Goal: Transaction & Acquisition: Purchase product/service

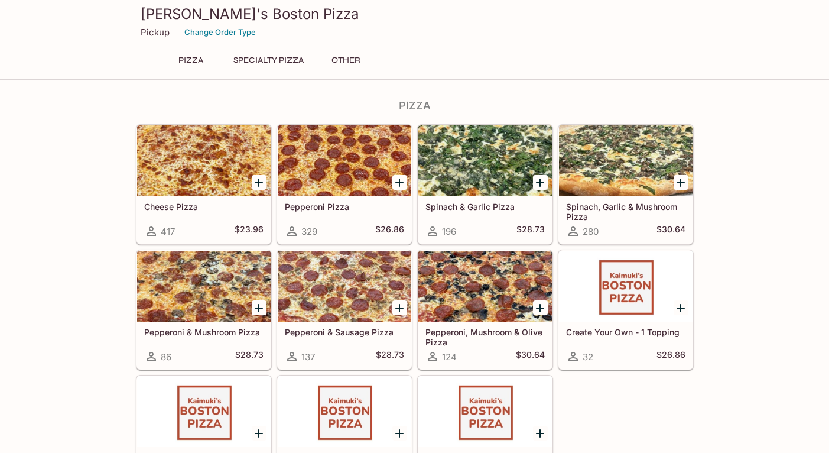
click at [249, 57] on button "Specialty Pizza" at bounding box center [268, 60] width 83 height 17
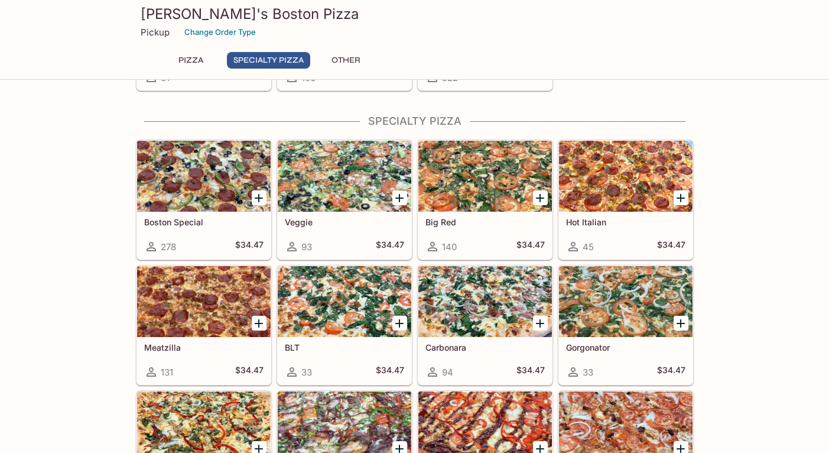
scroll to position [418, 0]
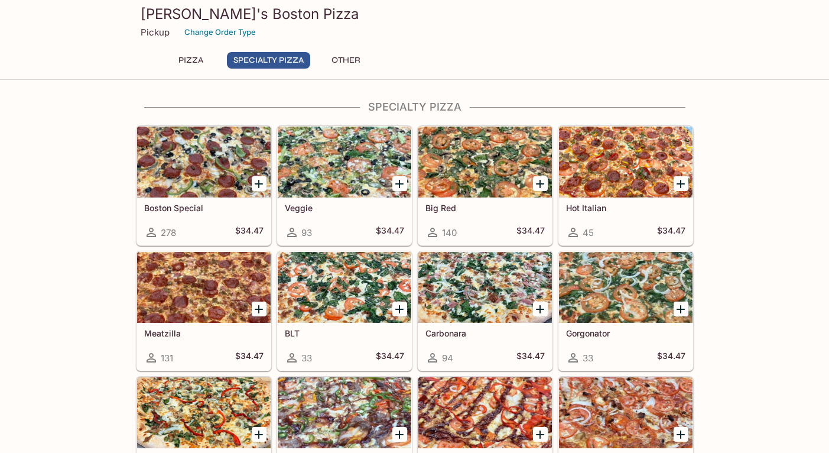
click at [603, 282] on div at bounding box center [626, 287] width 134 height 71
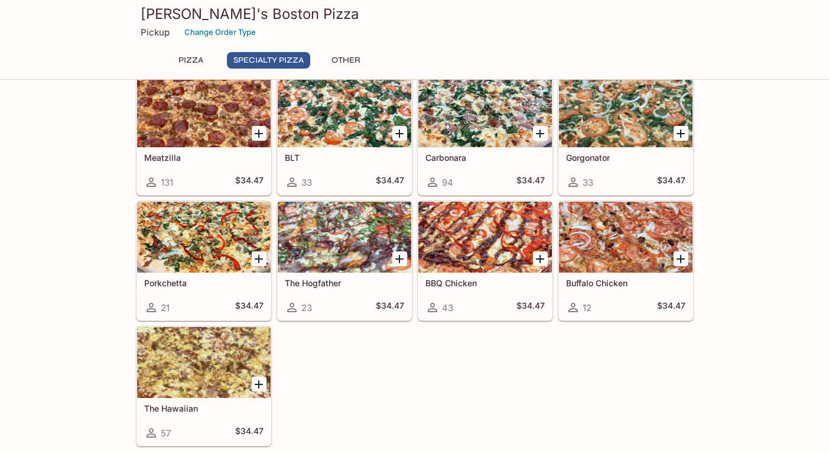
scroll to position [593, 0]
click at [170, 364] on div at bounding box center [204, 362] width 134 height 71
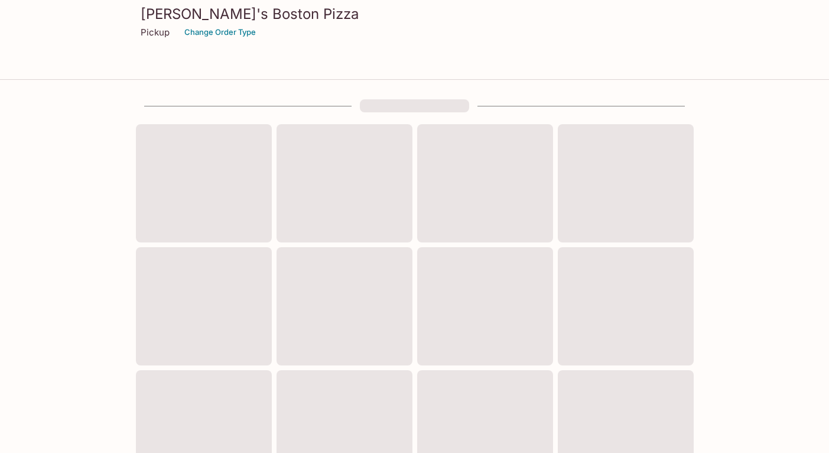
scroll to position [404, 0]
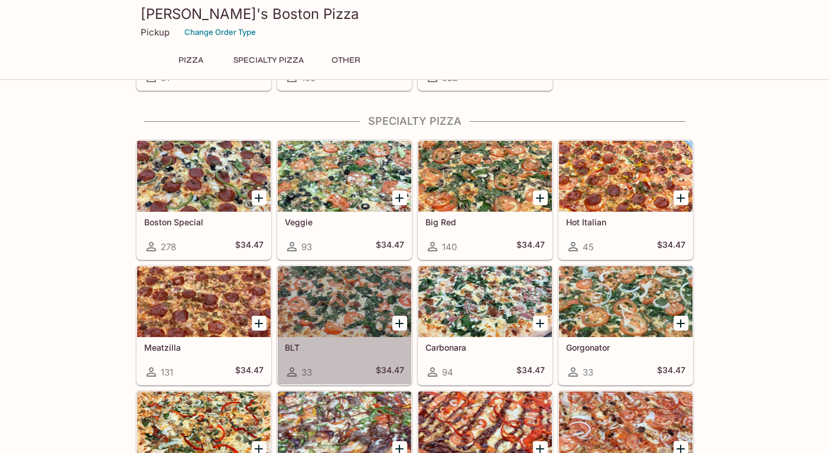
click at [343, 307] on div at bounding box center [345, 301] width 134 height 71
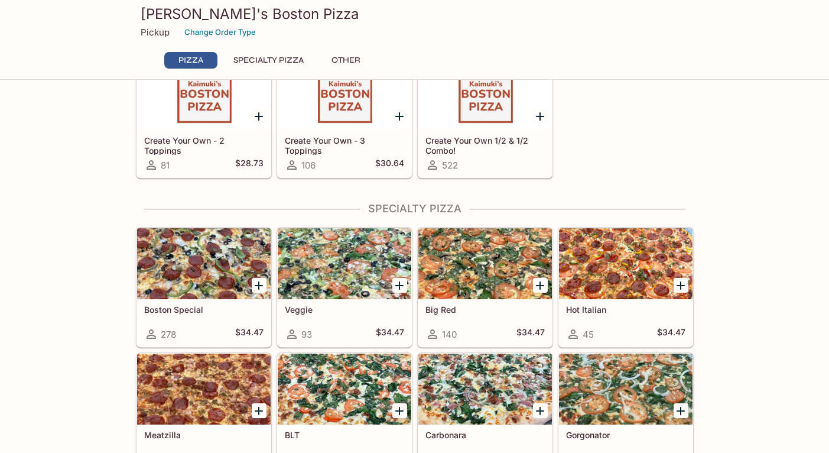
scroll to position [318, 0]
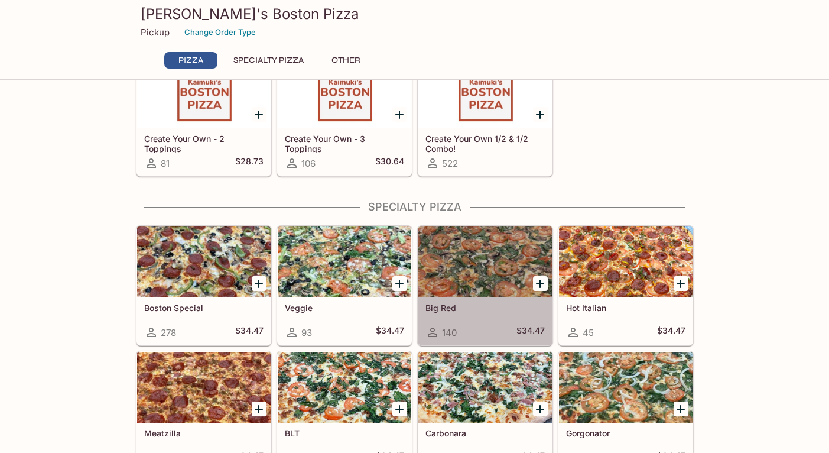
click at [464, 255] on div at bounding box center [485, 261] width 134 height 71
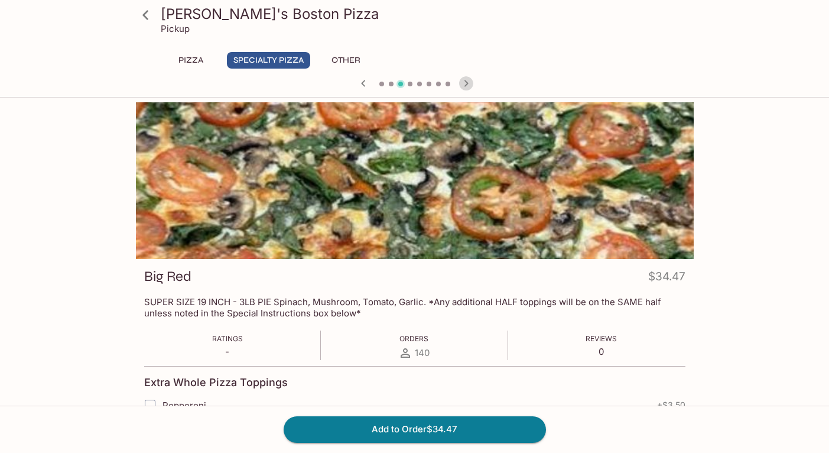
click at [469, 82] on icon "button" at bounding box center [466, 83] width 14 height 14
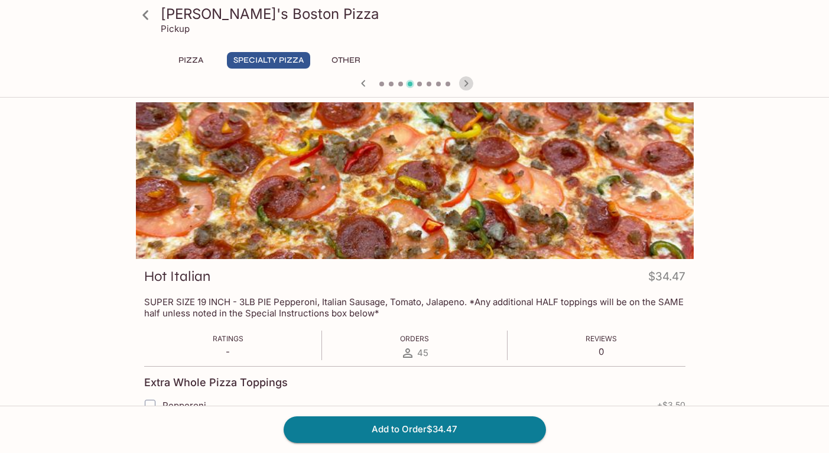
click at [469, 82] on icon "button" at bounding box center [466, 83] width 14 height 14
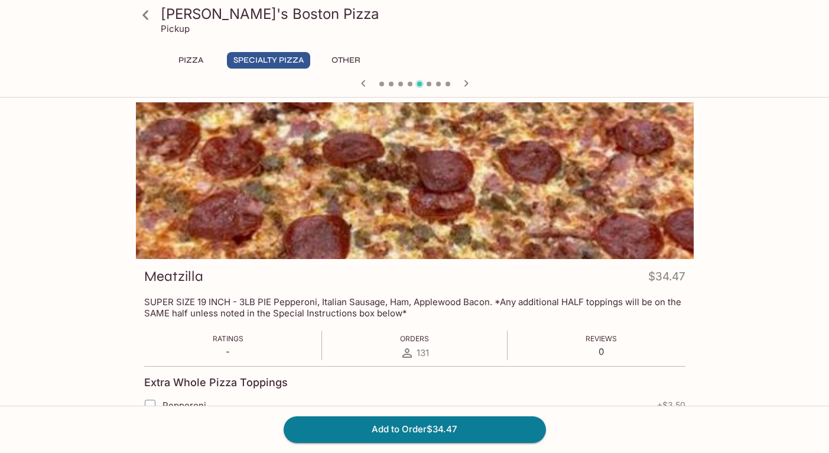
click at [468, 82] on icon "button" at bounding box center [466, 83] width 14 height 14
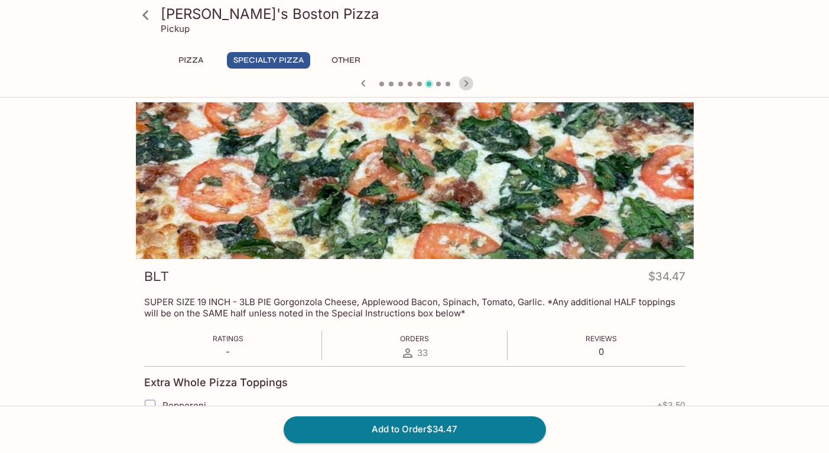
click at [468, 82] on icon "button" at bounding box center [466, 83] width 14 height 14
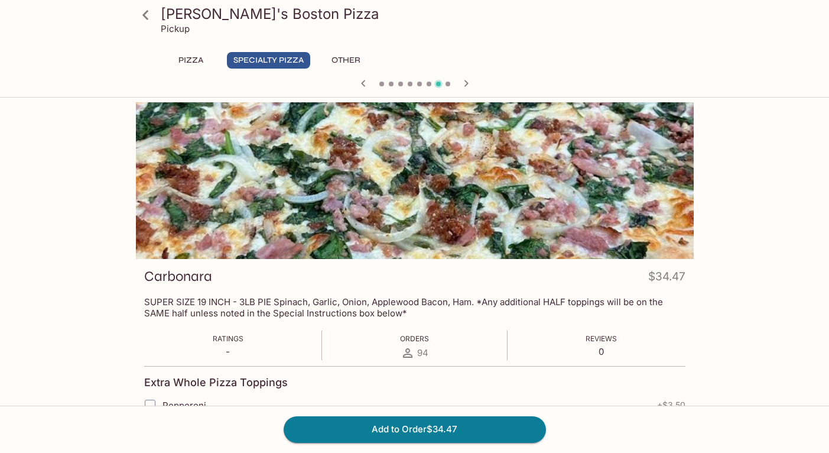
click at [468, 82] on icon "button" at bounding box center [466, 83] width 14 height 14
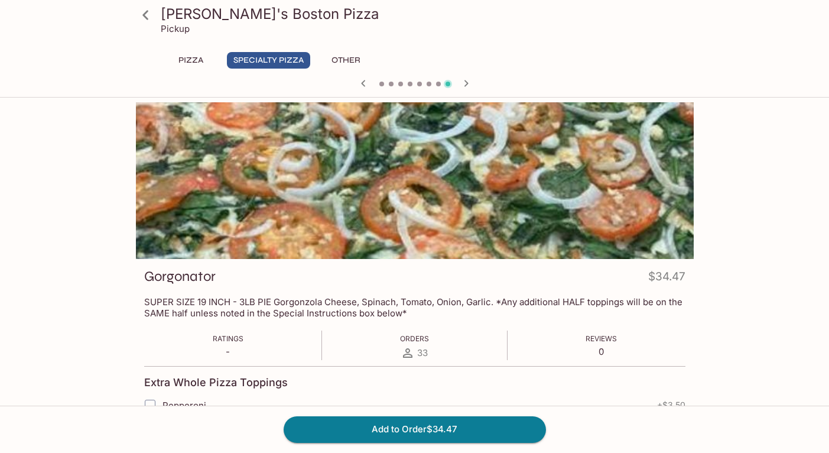
click at [360, 86] on icon "button" at bounding box center [363, 83] width 14 height 14
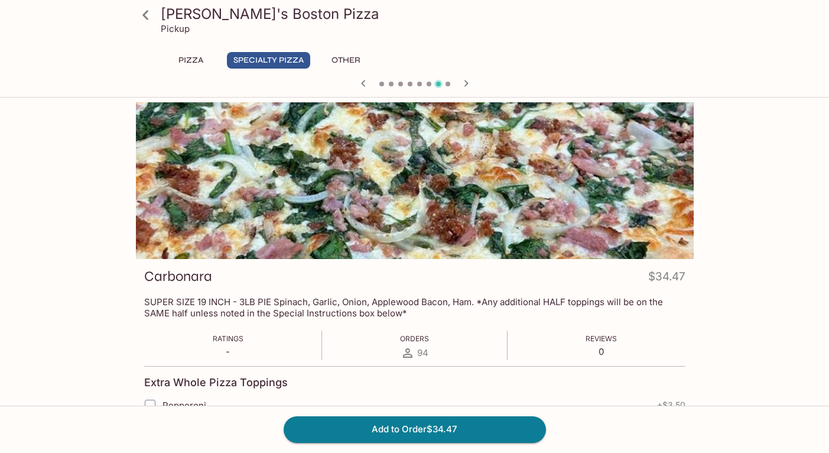
click at [359, 86] on icon "button" at bounding box center [363, 83] width 14 height 14
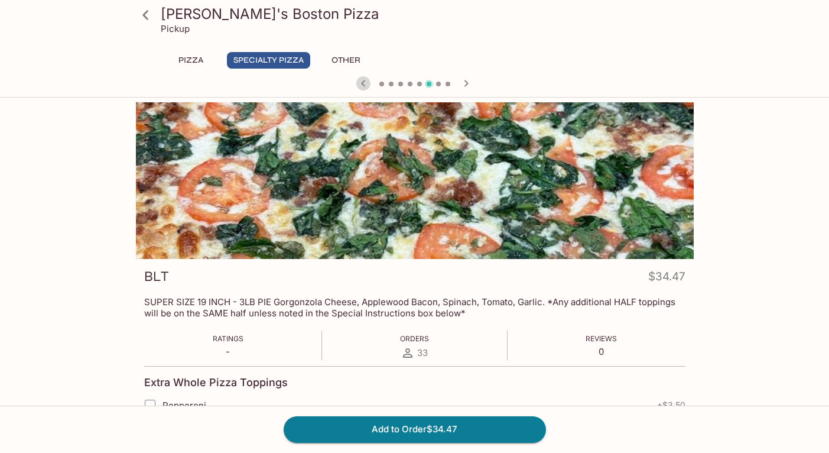
click at [359, 86] on icon "button" at bounding box center [363, 83] width 14 height 14
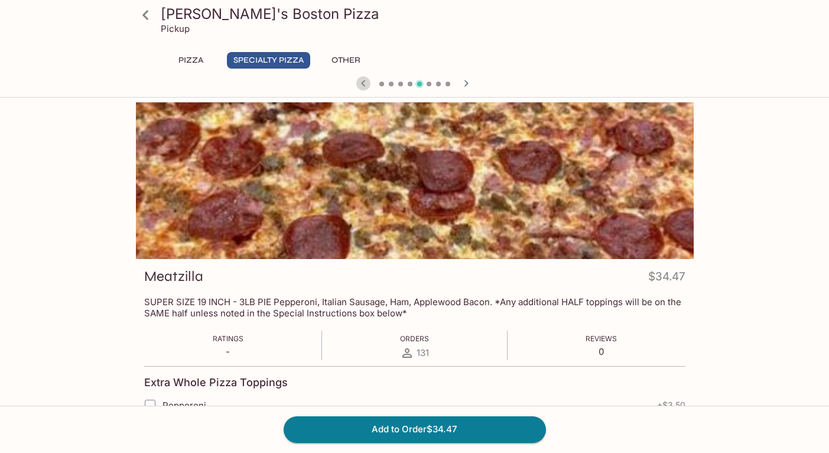
click at [359, 86] on icon "button" at bounding box center [363, 83] width 14 height 14
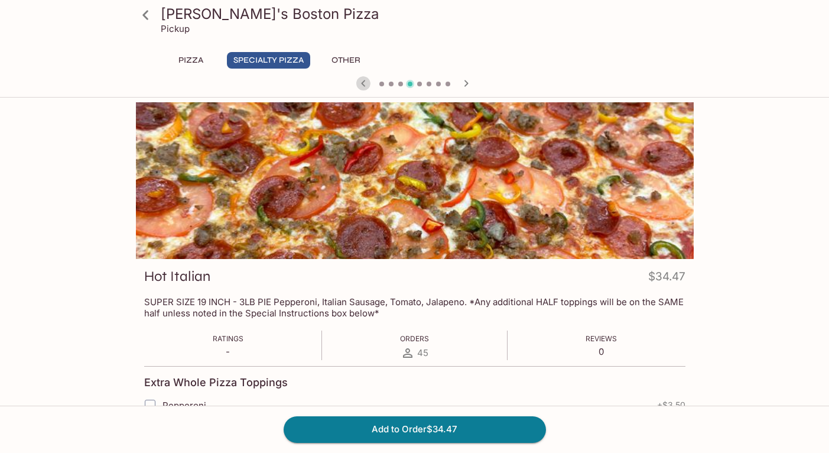
click at [359, 86] on icon "button" at bounding box center [363, 83] width 14 height 14
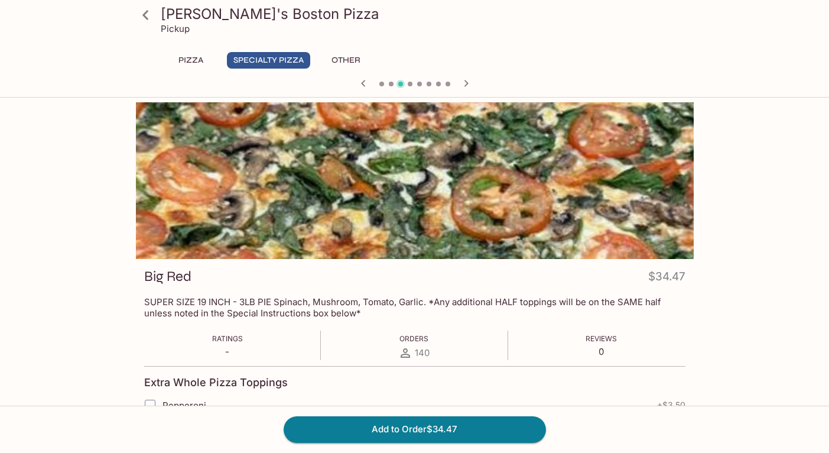
click at [359, 86] on icon "button" at bounding box center [363, 83] width 14 height 14
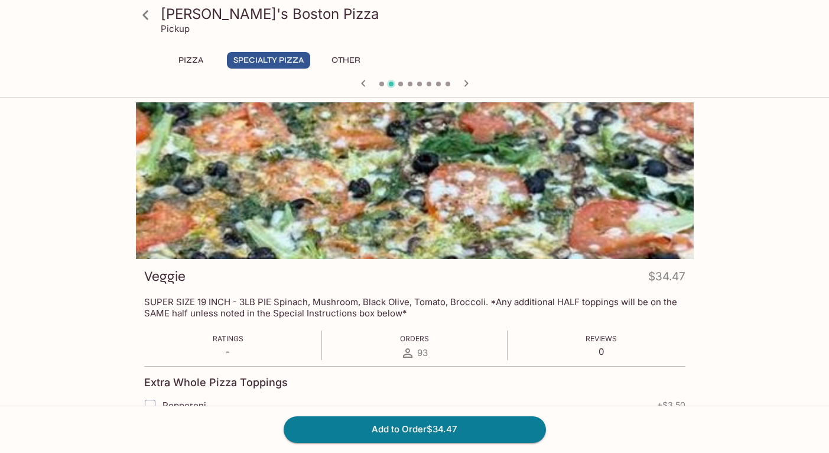
click at [187, 62] on button "Pizza" at bounding box center [190, 60] width 53 height 17
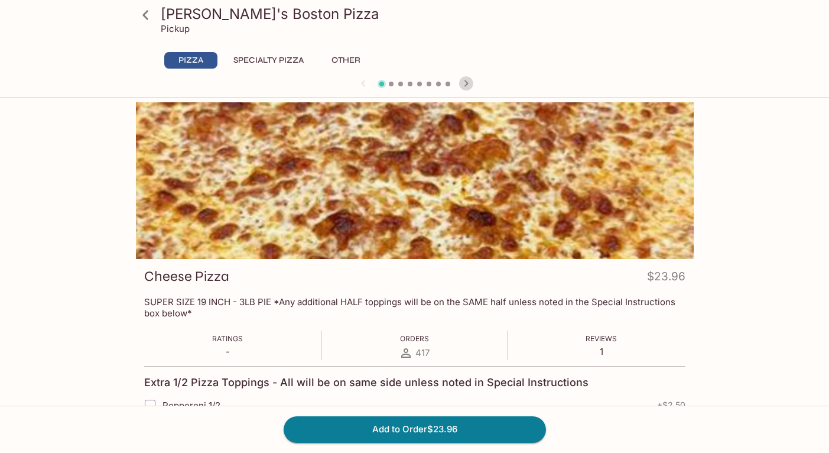
click at [466, 80] on icon "button" at bounding box center [466, 83] width 4 height 6
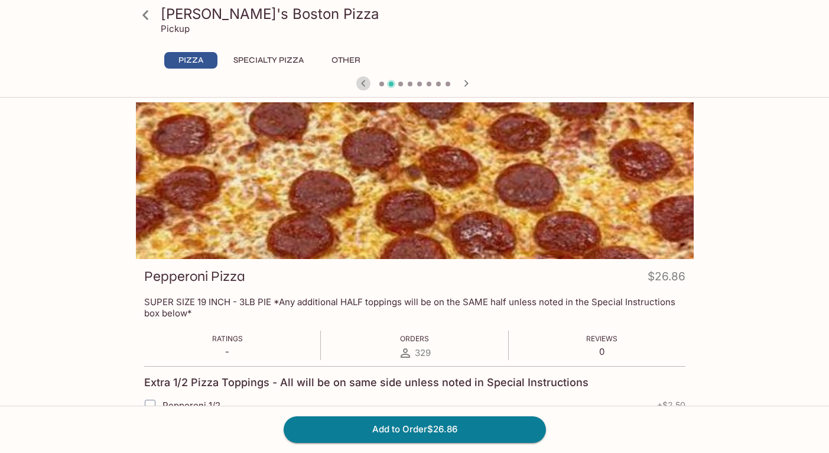
click at [358, 83] on icon "button" at bounding box center [363, 83] width 14 height 14
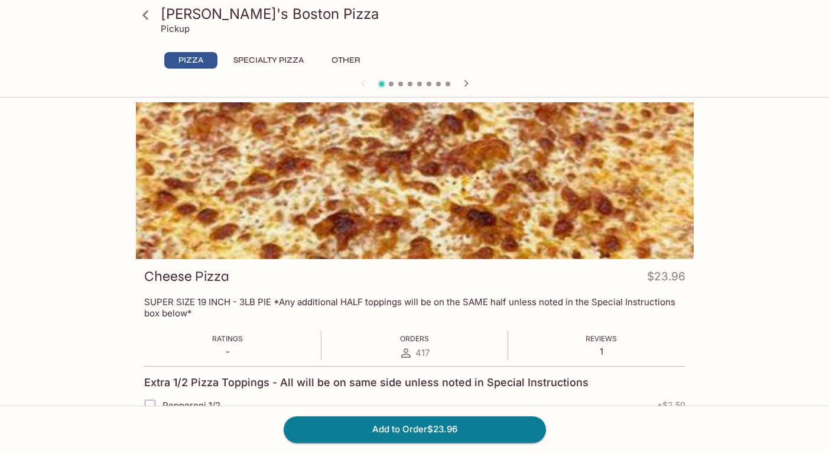
scroll to position [89, 0]
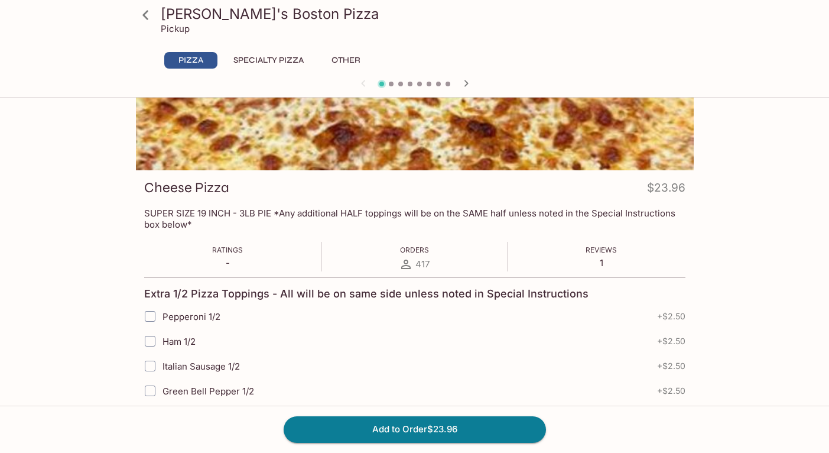
click at [151, 317] on input "Pepperoni 1/2" at bounding box center [150, 316] width 24 height 24
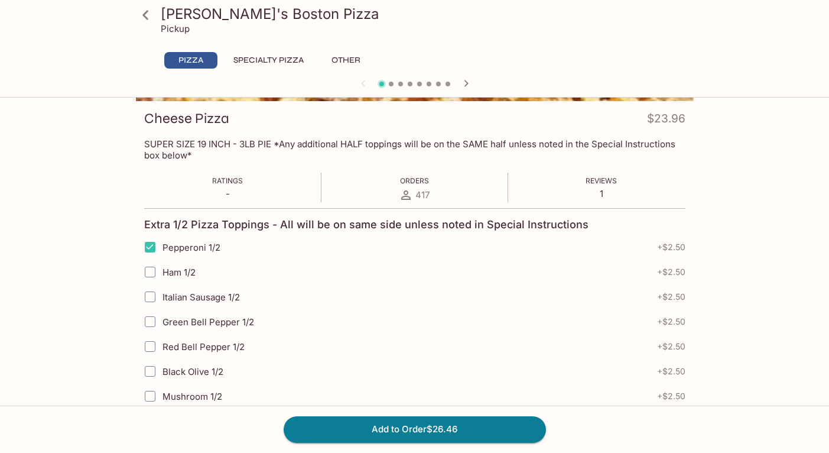
scroll to position [158, 0]
click at [147, 242] on input "Pepperoni 1/2" at bounding box center [150, 247] width 24 height 24
click at [151, 243] on input "Pepperoni 1/2" at bounding box center [150, 247] width 24 height 24
checkbox input "true"
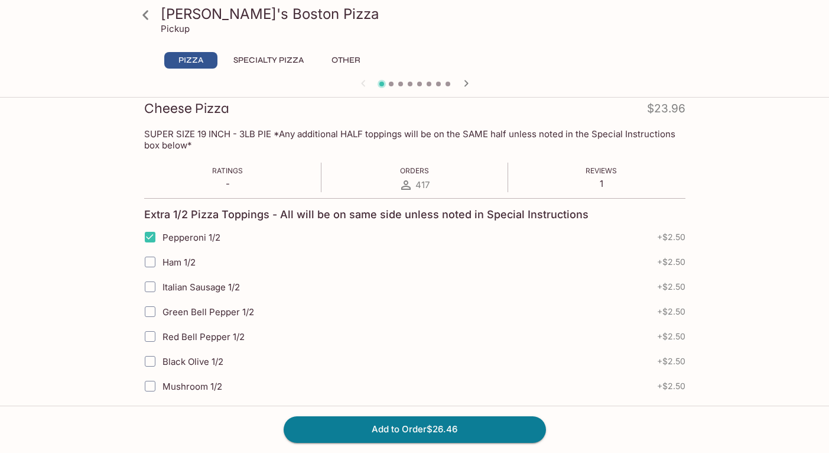
scroll to position [0, 0]
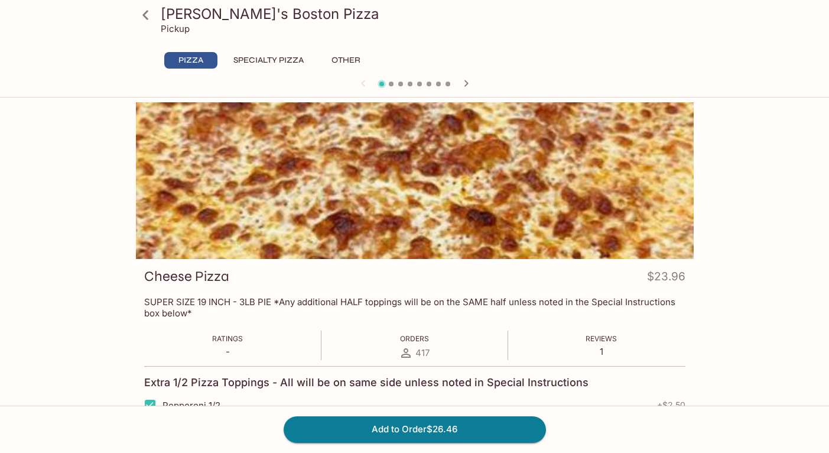
click at [466, 78] on icon "button" at bounding box center [466, 83] width 14 height 14
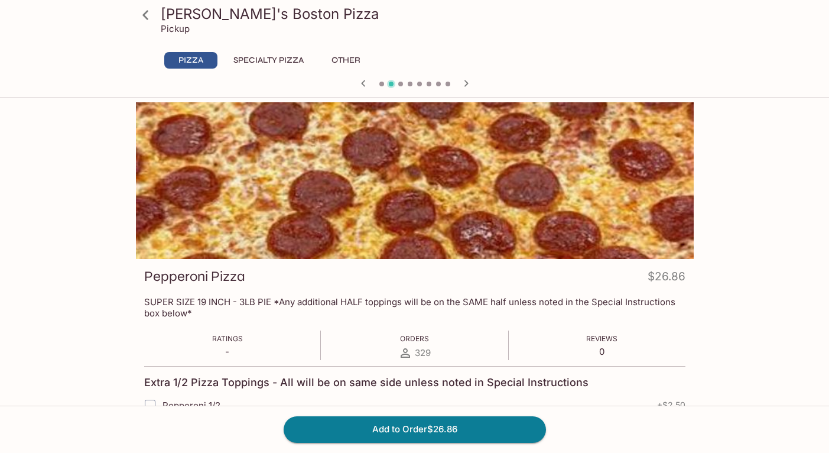
click at [466, 79] on icon "button" at bounding box center [466, 83] width 14 height 14
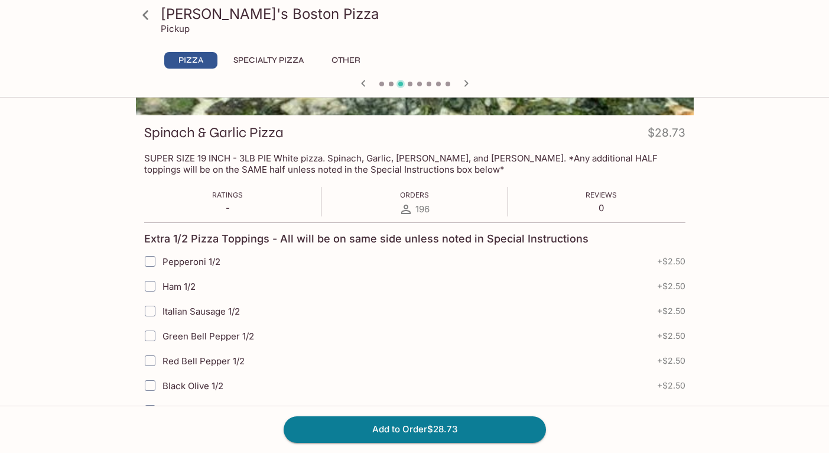
scroll to position [143, 0]
click at [466, 79] on icon "button" at bounding box center [466, 83] width 14 height 14
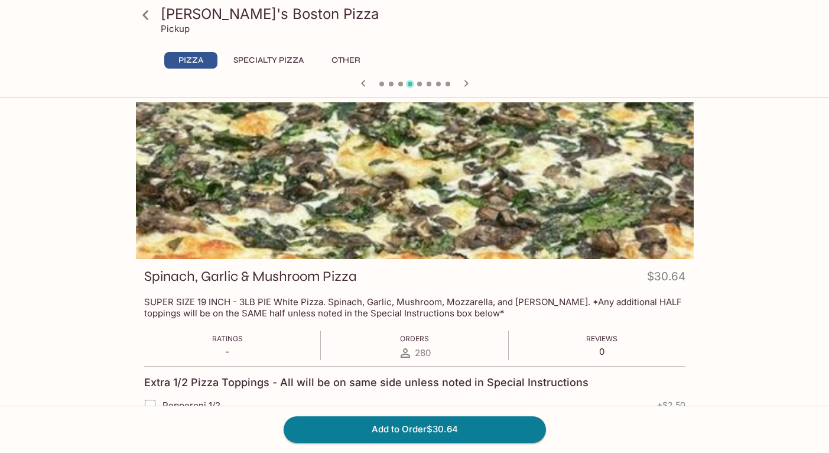
scroll to position [0, 0]
click at [464, 83] on icon "button" at bounding box center [466, 83] width 14 height 14
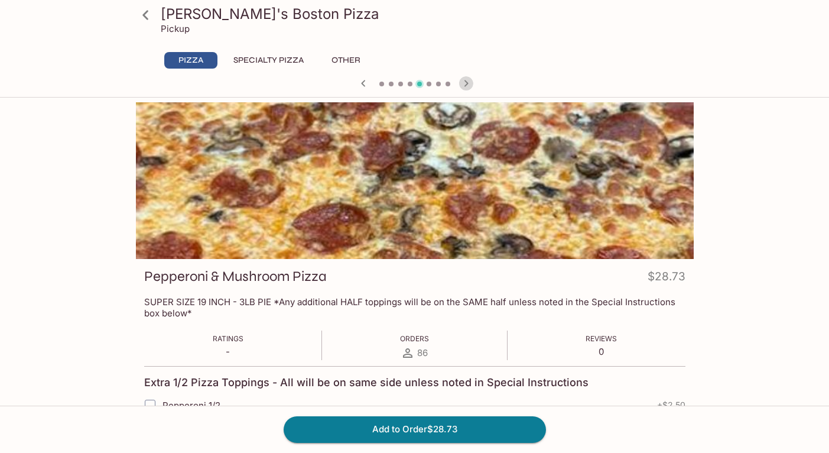
click at [464, 83] on icon "button" at bounding box center [466, 83] width 14 height 14
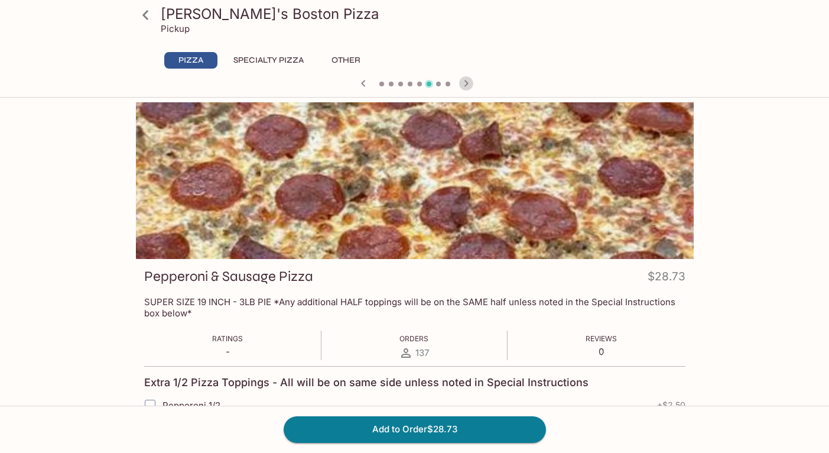
click at [464, 83] on icon "button" at bounding box center [466, 83] width 14 height 14
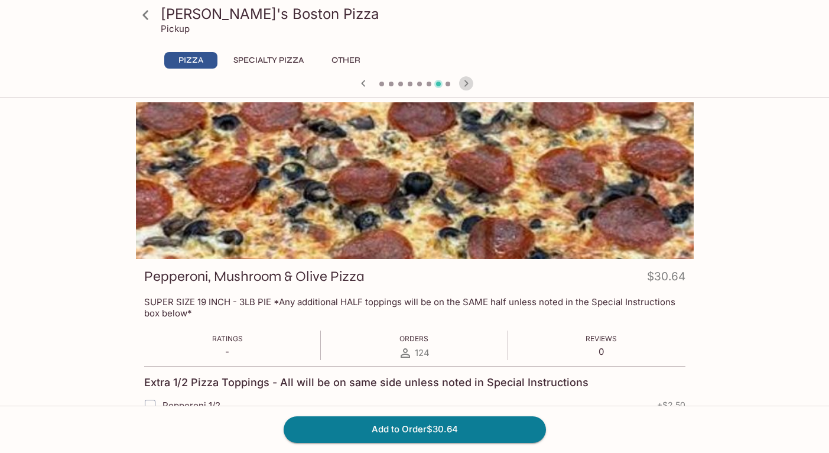
click at [464, 83] on icon "button" at bounding box center [466, 83] width 14 height 14
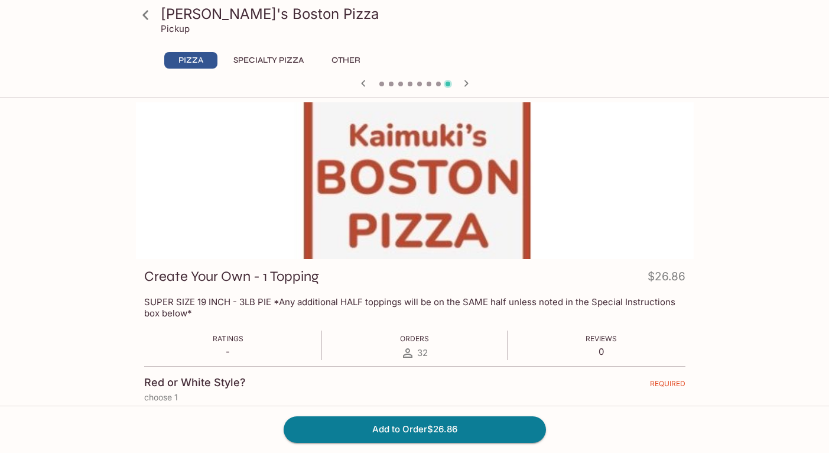
click at [358, 83] on icon "button" at bounding box center [363, 83] width 14 height 14
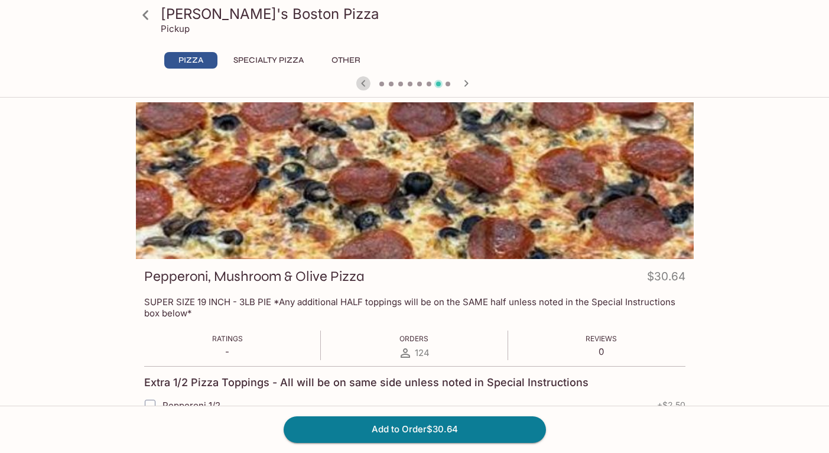
click at [358, 83] on icon "button" at bounding box center [363, 83] width 14 height 14
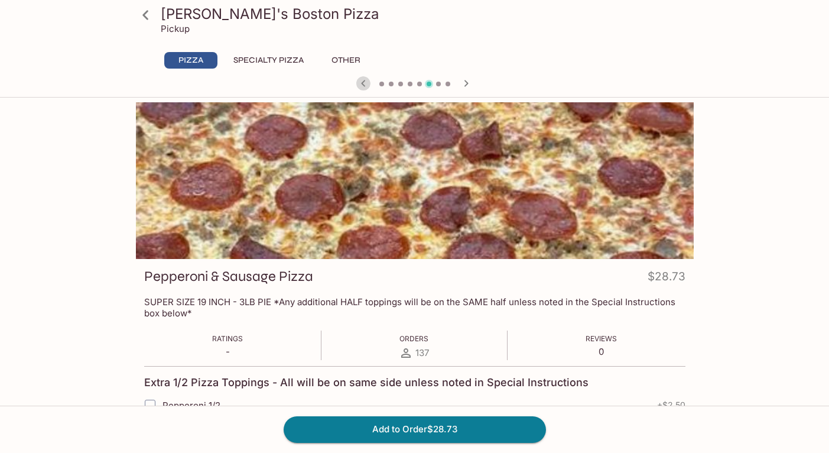
click at [357, 83] on icon "button" at bounding box center [363, 83] width 14 height 14
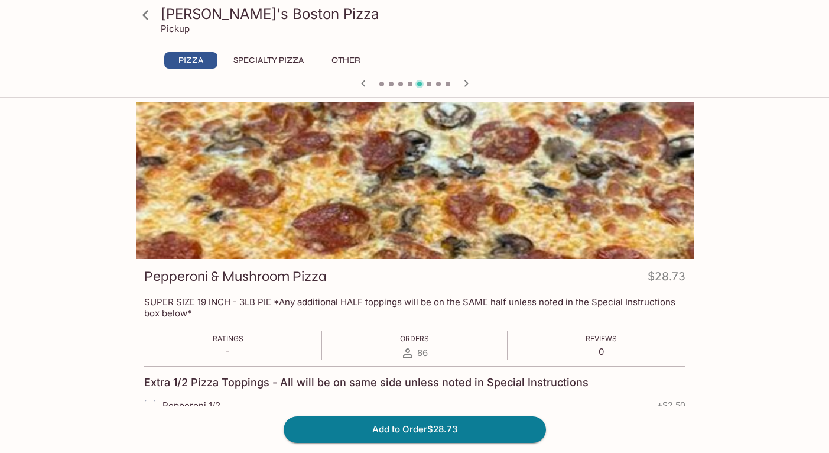
click at [357, 83] on icon "button" at bounding box center [363, 83] width 14 height 14
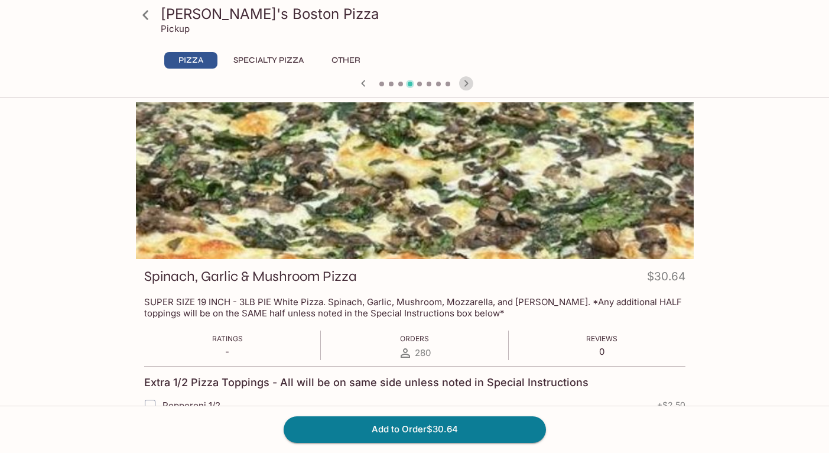
click at [466, 76] on icon "button" at bounding box center [466, 83] width 14 height 14
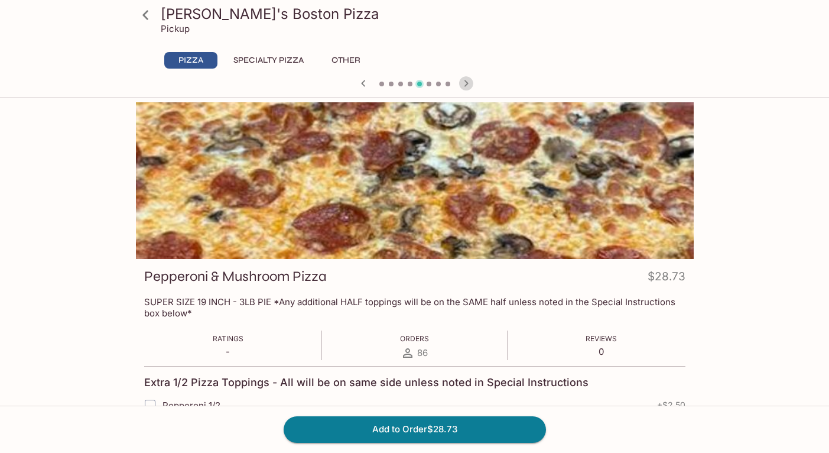
click at [465, 76] on icon "button" at bounding box center [466, 83] width 14 height 14
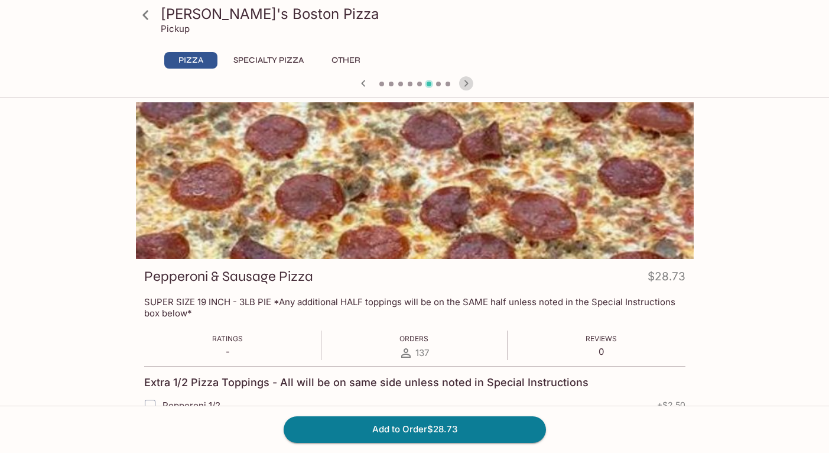
click at [465, 76] on icon "button" at bounding box center [466, 83] width 14 height 14
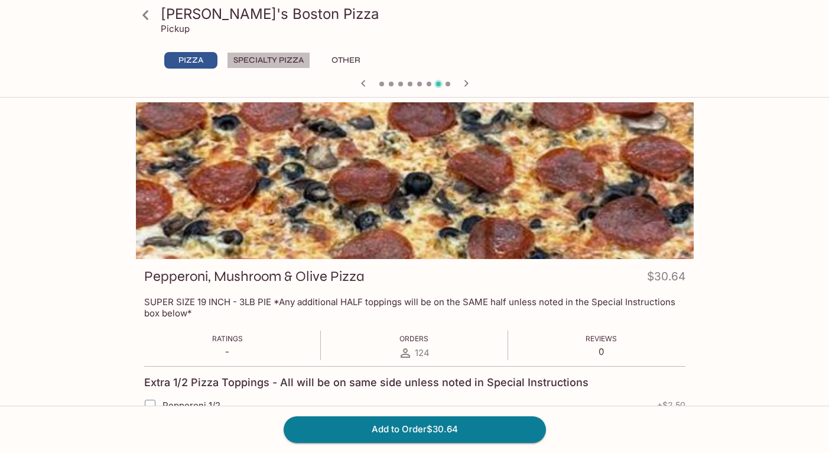
click at [245, 60] on button "Specialty Pizza" at bounding box center [268, 60] width 83 height 17
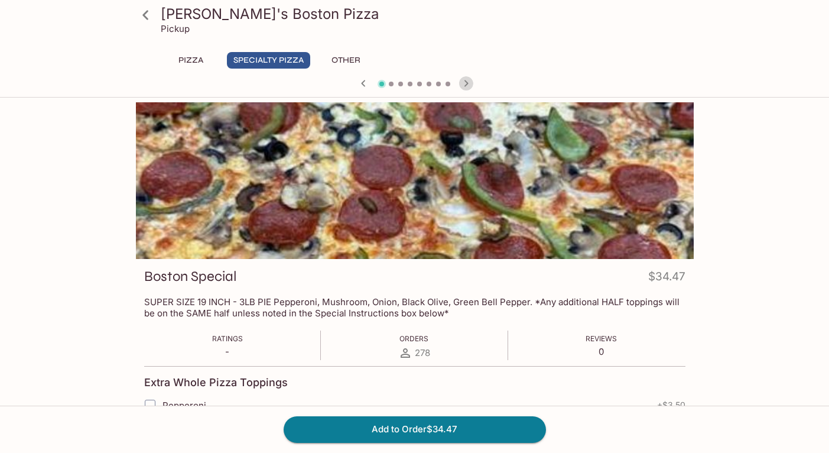
click at [470, 85] on icon "button" at bounding box center [466, 83] width 14 height 14
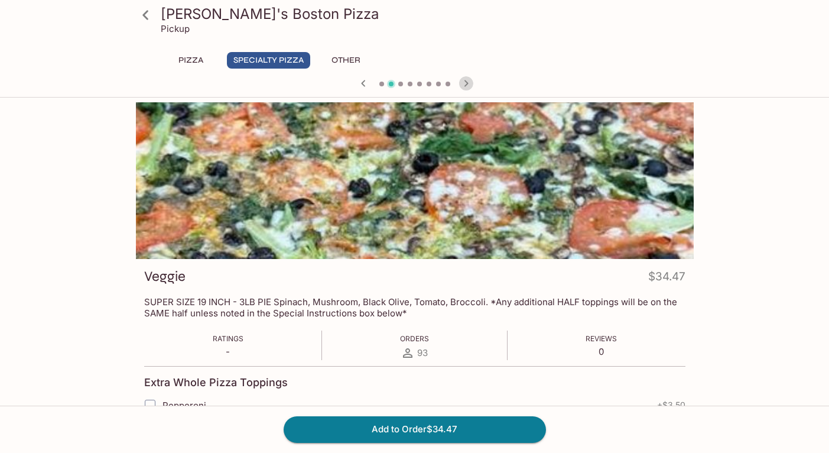
click at [470, 85] on icon "button" at bounding box center [466, 83] width 14 height 14
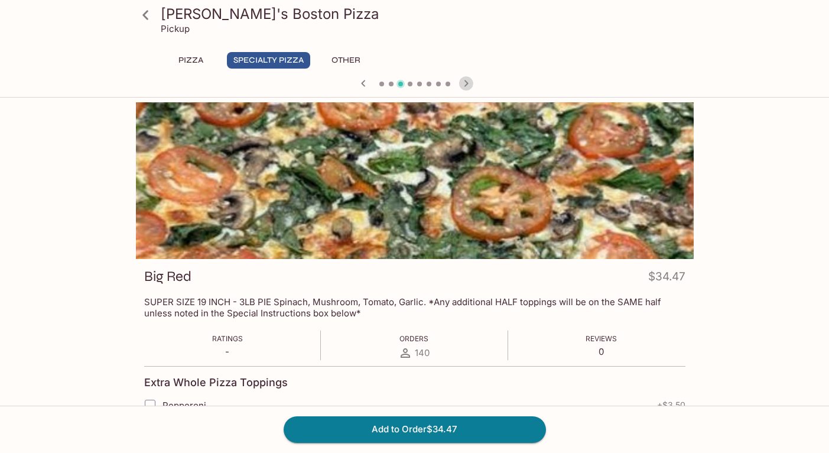
click at [470, 85] on icon "button" at bounding box center [466, 83] width 14 height 14
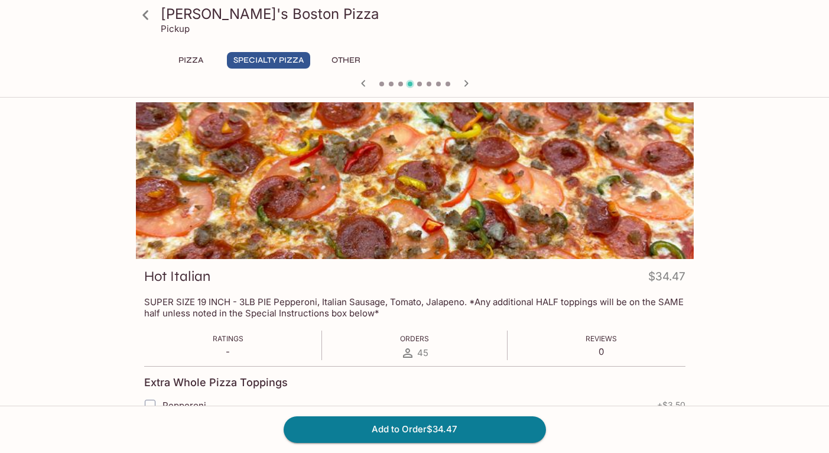
click at [470, 85] on icon "button" at bounding box center [466, 83] width 14 height 14
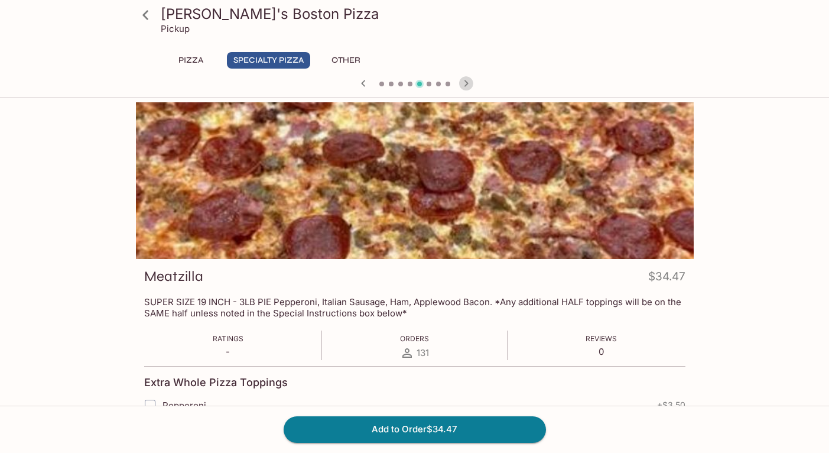
click at [470, 85] on icon "button" at bounding box center [466, 83] width 14 height 14
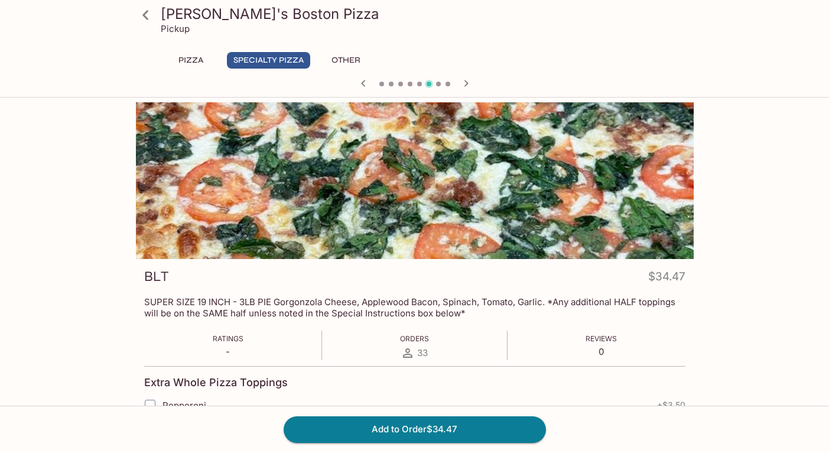
click at [470, 85] on icon "button" at bounding box center [466, 83] width 14 height 14
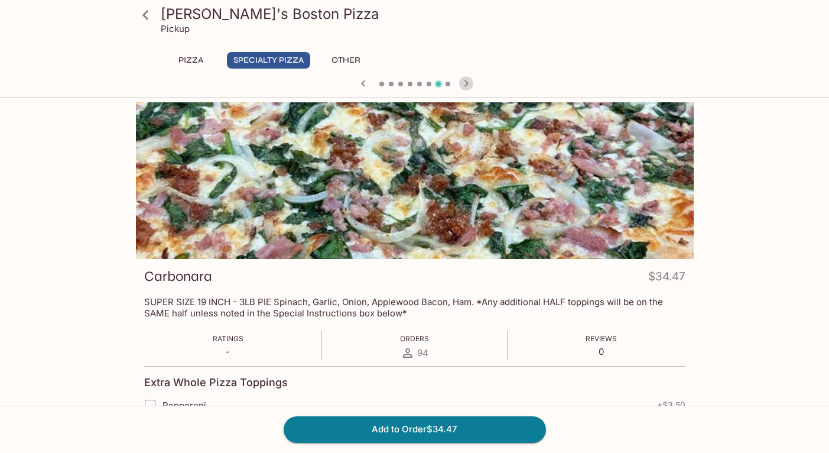
click at [470, 85] on icon "button" at bounding box center [466, 83] width 14 height 14
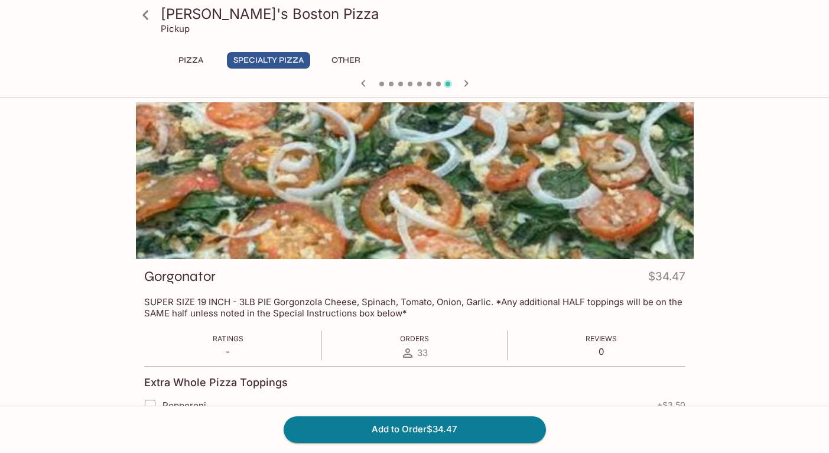
click at [359, 86] on icon "button" at bounding box center [363, 83] width 14 height 14
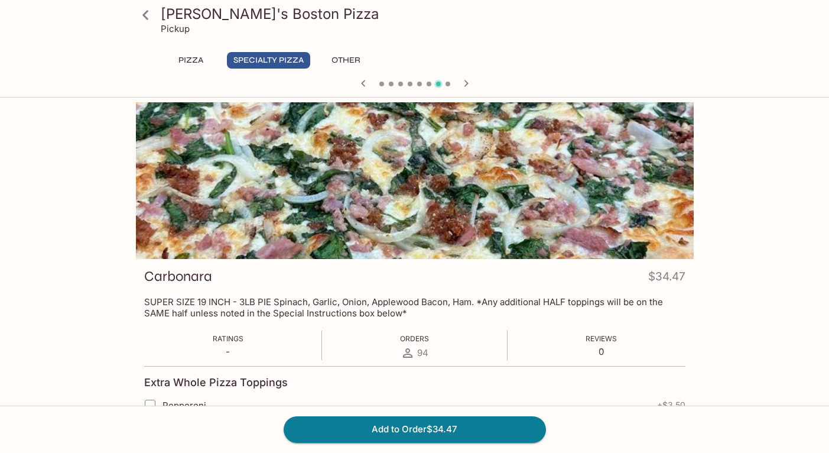
click at [359, 85] on icon "button" at bounding box center [363, 83] width 14 height 14
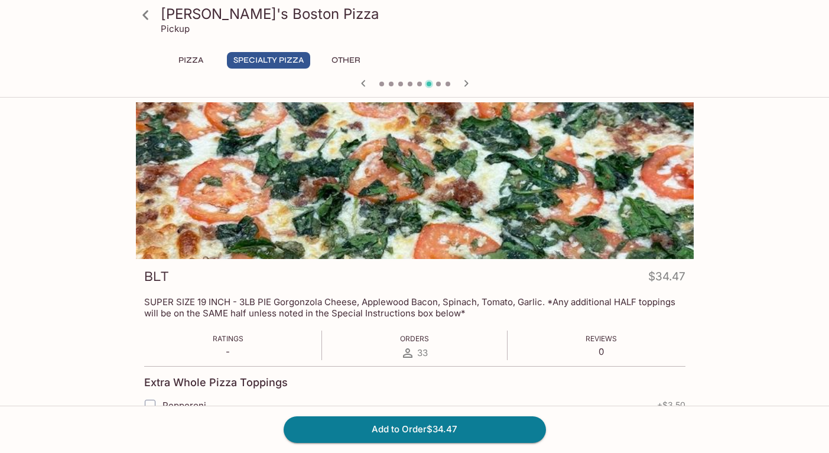
click at [184, 60] on button "Pizza" at bounding box center [190, 60] width 53 height 17
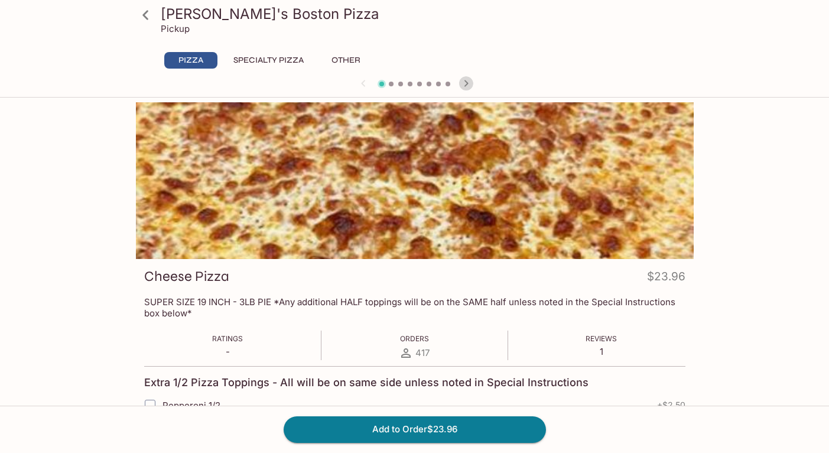
click at [464, 83] on icon "button" at bounding box center [466, 83] width 14 height 14
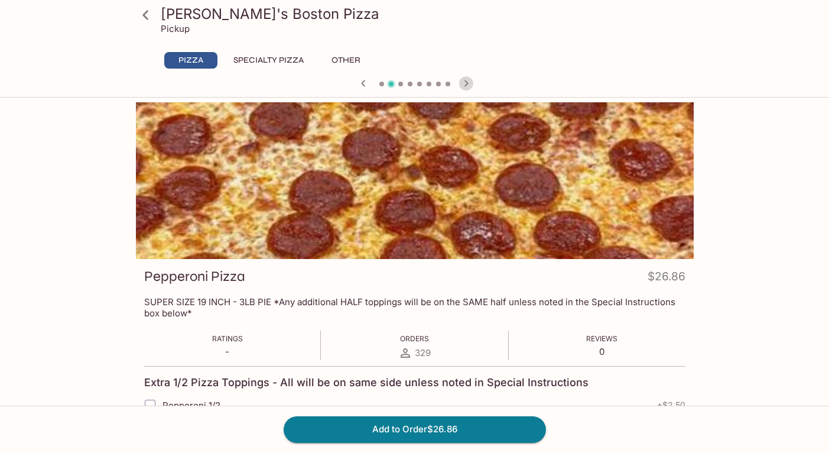
click at [464, 83] on icon "button" at bounding box center [466, 83] width 14 height 14
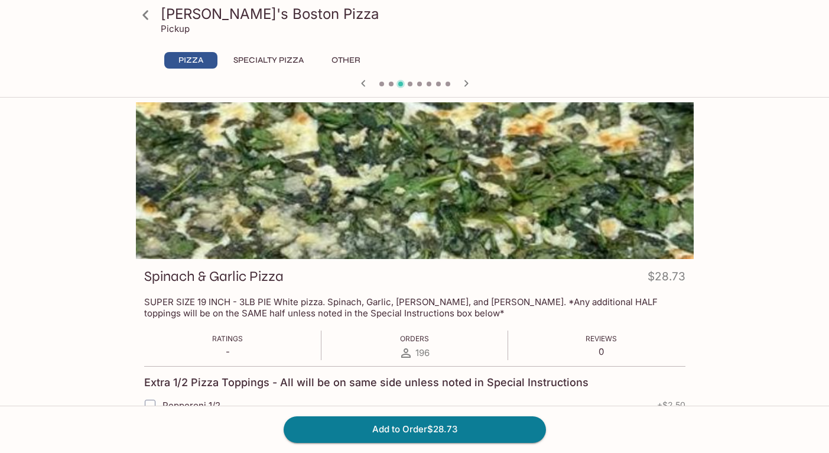
click at [464, 83] on icon "button" at bounding box center [466, 83] width 14 height 14
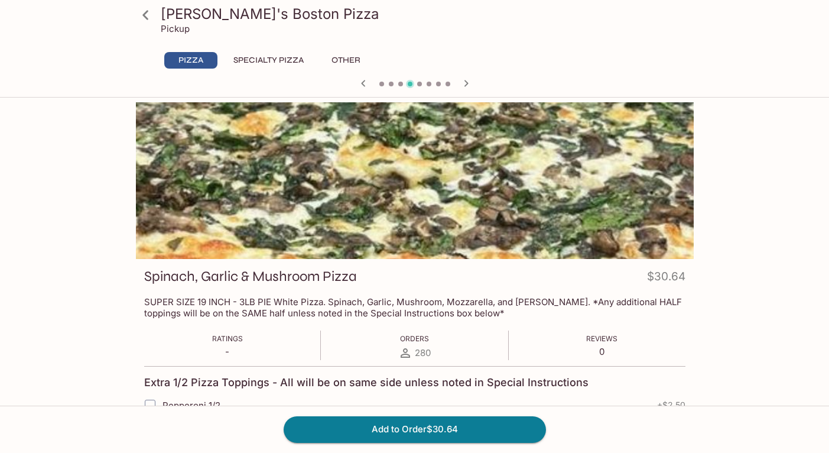
click at [464, 83] on icon "button" at bounding box center [466, 83] width 14 height 14
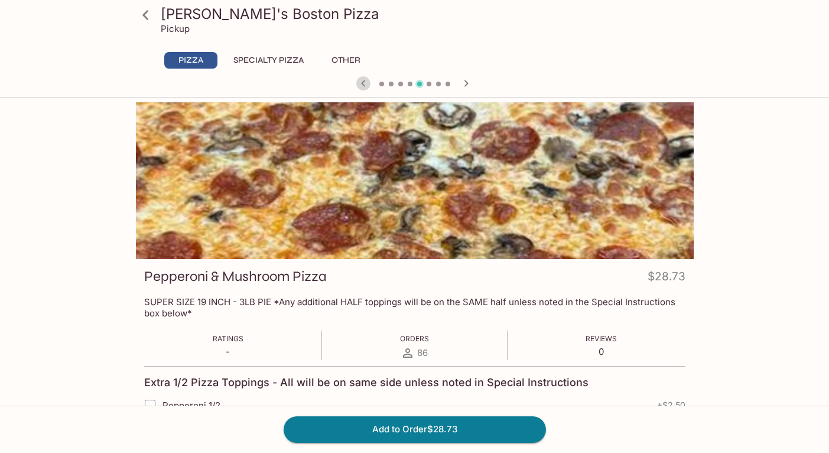
click at [363, 80] on icon "button" at bounding box center [363, 83] width 14 height 14
